Goal: Information Seeking & Learning: Learn about a topic

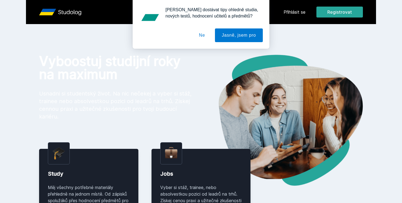
click at [202, 34] on button "Ne" at bounding box center [202, 35] width 20 height 14
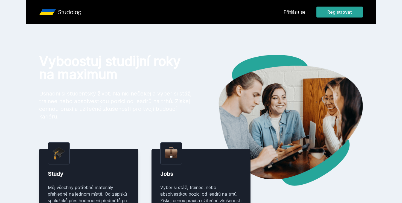
click at [306, 8] on div "Přihlásit se Registrovat" at bounding box center [323, 12] width 79 height 11
click at [302, 12] on link "Přihlásit se" at bounding box center [295, 12] width 22 height 7
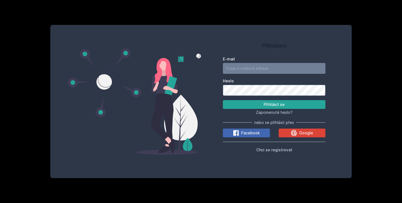
click at [320, 71] on input "E-mail" at bounding box center [274, 68] width 103 height 11
click at [306, 135] on span "Google" at bounding box center [306, 132] width 14 height 5
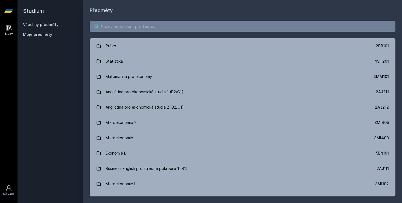
click at [213, 30] on input "search" at bounding box center [243, 26] width 306 height 11
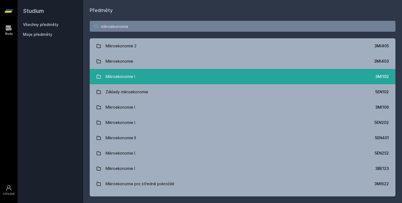
type input "mikroekonomie"
click at [121, 81] on div "Mikroekonomie I" at bounding box center [121, 76] width 30 height 11
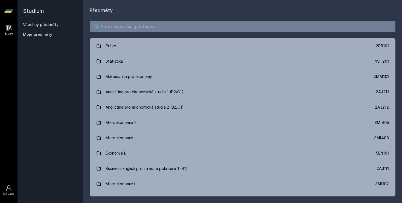
click at [156, 27] on input "search" at bounding box center [243, 26] width 306 height 11
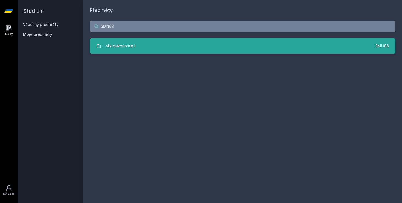
type input "3MI106"
click at [142, 45] on link "Mikroekonomie I 3MI106" at bounding box center [243, 45] width 306 height 15
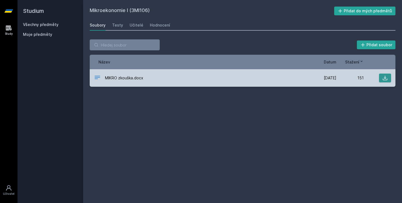
click at [385, 77] on icon at bounding box center [384, 77] width 5 height 5
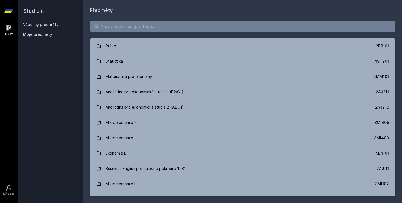
click at [144, 32] on div "Právo 2PR101 Statistika 4ST201 Matematika pro ekonomy 4MM101 Angličtina pro eko…" at bounding box center [242, 108] width 319 height 189
click at [144, 29] on input "search" at bounding box center [243, 26] width 306 height 11
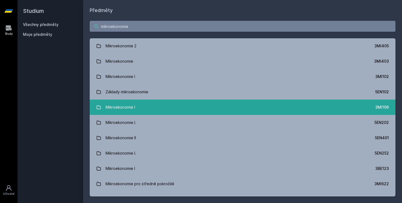
type input "mikroekonomie"
click at [159, 105] on link "Mikroekonomie I 3MI106" at bounding box center [243, 107] width 306 height 15
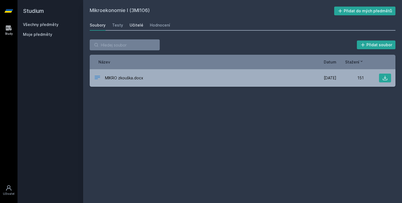
click at [138, 27] on div "Učitelé" at bounding box center [137, 24] width 14 height 5
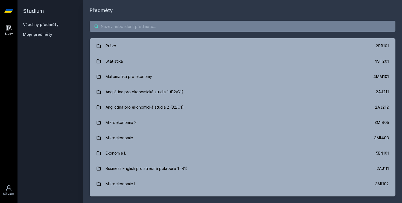
click at [137, 24] on input "search" at bounding box center [243, 26] width 306 height 11
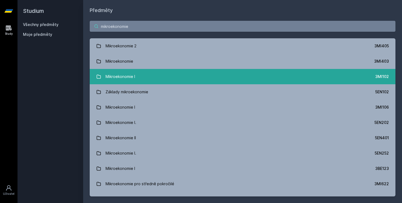
type input "mikroekonomie"
click at [126, 78] on div "Mikroekonomie I" at bounding box center [121, 76] width 30 height 11
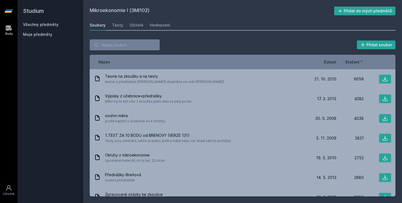
click at [334, 62] on span "Datum" at bounding box center [330, 62] width 13 height 6
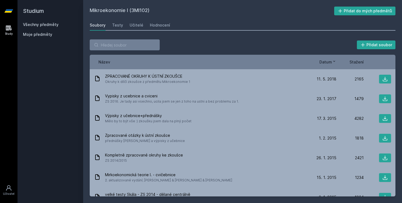
click at [334, 62] on icon at bounding box center [334, 61] width 4 height 4
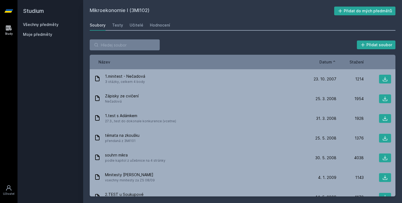
click at [334, 62] on icon at bounding box center [334, 61] width 4 height 4
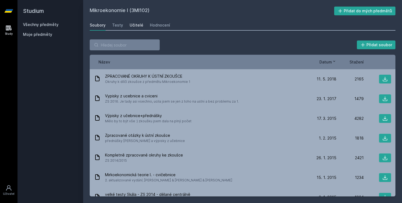
click at [134, 26] on div "Učitelé" at bounding box center [137, 24] width 14 height 5
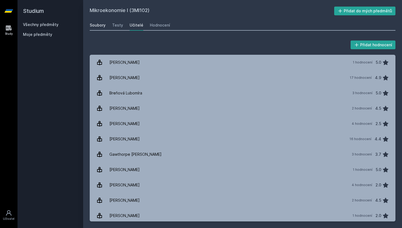
click at [97, 28] on link "Soubory" at bounding box center [98, 25] width 16 height 11
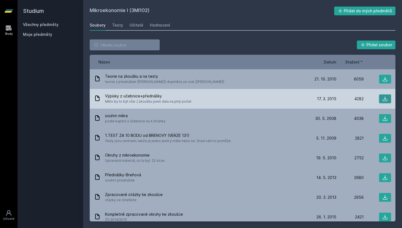
click at [386, 98] on icon at bounding box center [384, 98] width 5 height 5
